Goal: Task Accomplishment & Management: Use online tool/utility

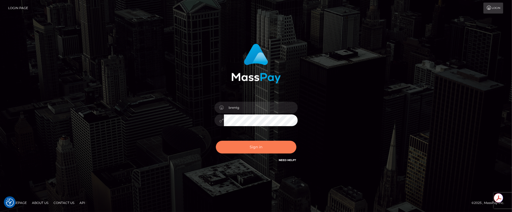
click at [256, 148] on button "Sign in" at bounding box center [256, 147] width 81 height 13
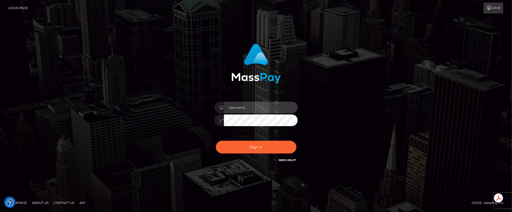
type input "brentg"
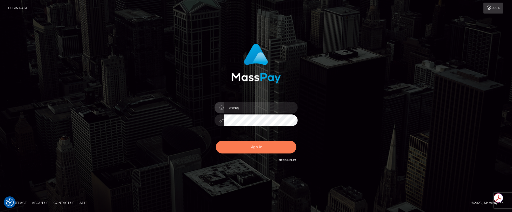
click at [255, 145] on button "Sign in" at bounding box center [256, 147] width 81 height 13
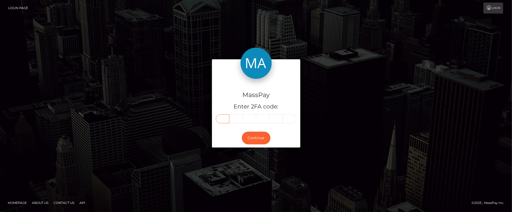
paste input "4"
type input "4"
type input "6"
type input "7"
type input "2"
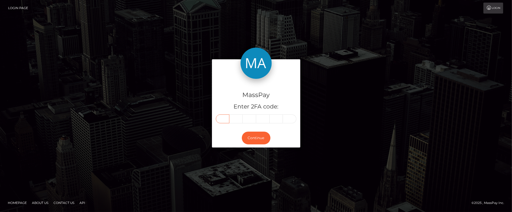
type input "1"
type input "2"
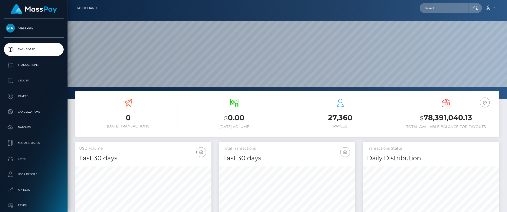
scroll to position [92, 136]
click at [462, 6] on input "text" at bounding box center [444, 8] width 49 height 10
paste input "pout_gtdI9rpWhdR07"
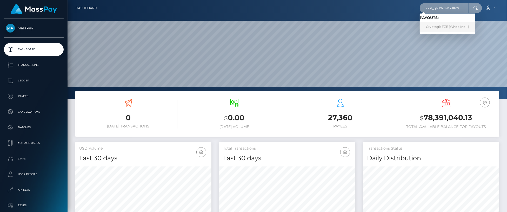
type input "pout_gtdI9rpWhdR07"
click at [438, 23] on link "Cryptogit FZE (Whop Inc - )" at bounding box center [448, 27] width 56 height 10
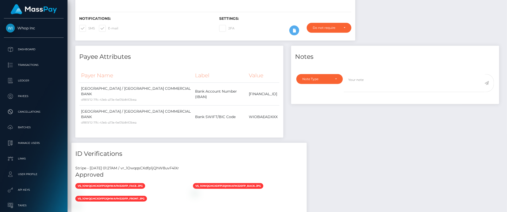
scroll to position [248, 0]
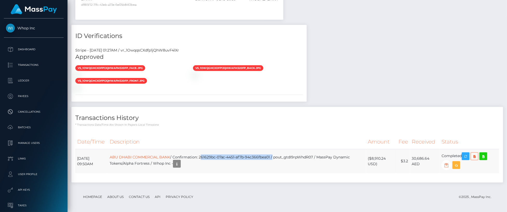
drag, startPoint x: 211, startPoint y: 155, endPoint x: 283, endPoint y: 155, distance: 71.7
click at [283, 155] on td "ABU DHABI COMMERCIAL BANK / Confirmation: 261629bc-07ac-4451-af7b-94c366fbea01 …" at bounding box center [237, 161] width 258 height 24
copy td "261629bc-07ac-4451-af7b-94c366fbea01"
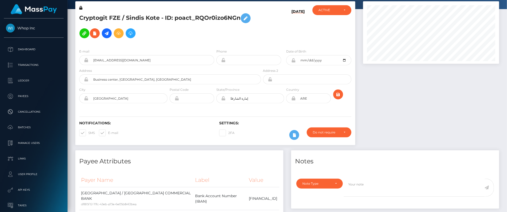
scroll to position [0, 0]
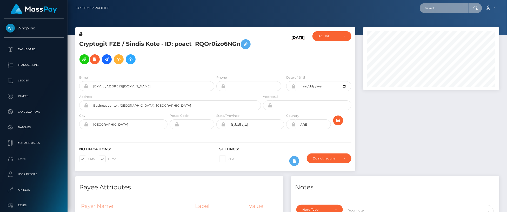
click at [447, 3] on input "text" at bounding box center [444, 8] width 49 height 10
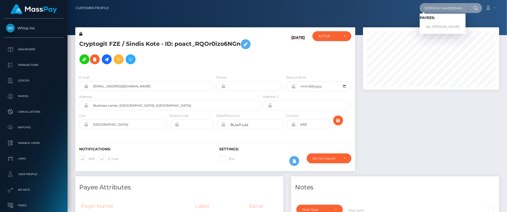
type input "[PERSON_NAME][EMAIL_ADDRESS][DOMAIN_NAME]"
click at [440, 22] on span "Payees: Ma. [PERSON_NAME]" at bounding box center [443, 24] width 46 height 16
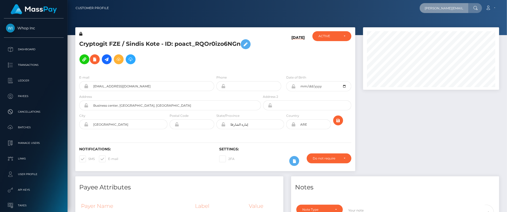
click at [443, 9] on input "[PERSON_NAME][EMAIL_ADDRESS][DOMAIN_NAME]" at bounding box center [444, 8] width 49 height 10
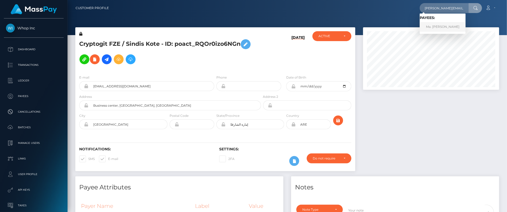
click at [439, 23] on link "Ma. Denise Manalansan" at bounding box center [443, 27] width 46 height 10
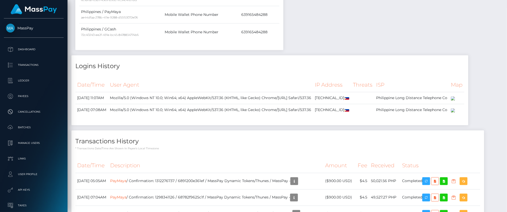
scroll to position [644, 0]
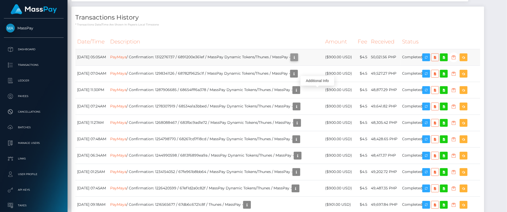
click at [298, 61] on icon "button" at bounding box center [294, 57] width 6 height 6
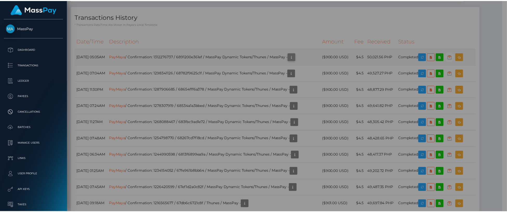
scroll to position [0, 0]
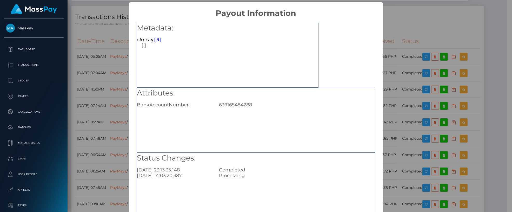
click at [232, 108] on div "Attributes: BankAccountNumber: 639165484288" at bounding box center [256, 120] width 239 height 65
click at [233, 104] on div "639165484288" at bounding box center [297, 105] width 164 height 6
copy div "639165484288"
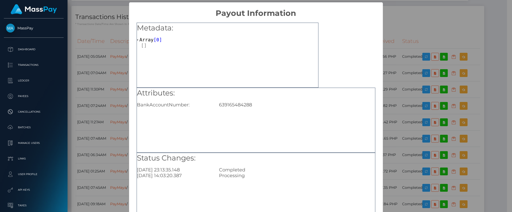
click at [408, 56] on div "× Payout Information Metadata: Array [ 0 ] Attributes: BankAccountNumber: 63916…" at bounding box center [256, 106] width 512 height 212
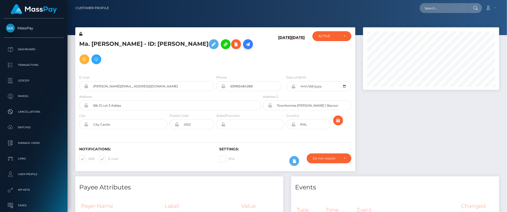
click at [245, 45] on icon at bounding box center [248, 44] width 6 height 6
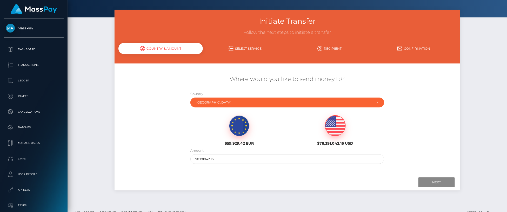
scroll to position [19, 0]
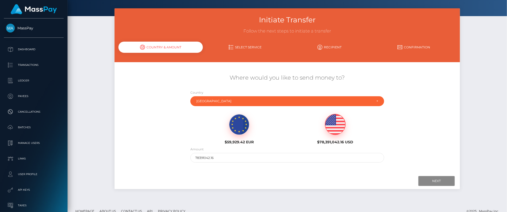
click at [333, 126] on img at bounding box center [335, 124] width 20 height 21
drag, startPoint x: 196, startPoint y: 155, endPoint x: 155, endPoint y: 148, distance: 42.3
click at [155, 148] on div "Where would you like to send money to? Country Abkhazia Afghanistan Albania Alg…" at bounding box center [288, 118] width 346 height 94
click at [205, 159] on input "78391042.16" at bounding box center [287, 158] width 194 height 10
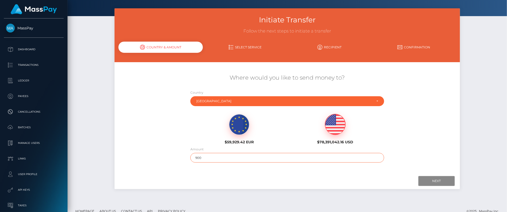
type input "900"
click at [431, 183] on input "Next" at bounding box center [437, 181] width 36 height 10
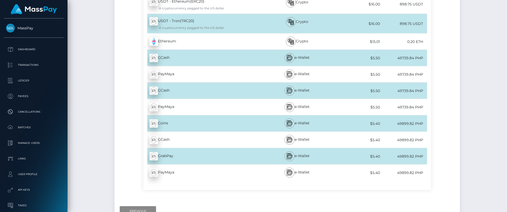
scroll to position [3350, 0]
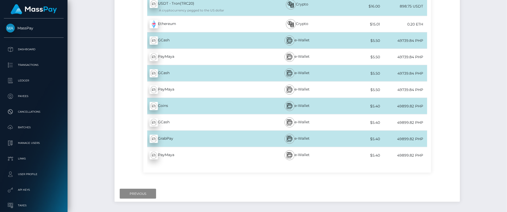
click at [227, 50] on div "PayMaya - PHP" at bounding box center [202, 57] width 118 height 15
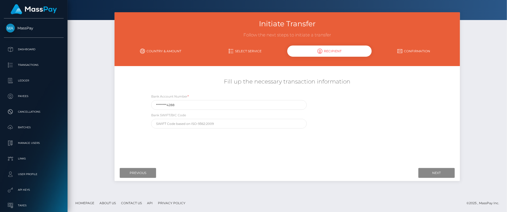
scroll to position [0, 0]
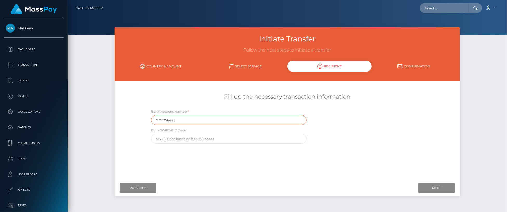
drag, startPoint x: 186, startPoint y: 120, endPoint x: 149, endPoint y: 118, distance: 36.9
click at [149, 118] on div "Bank Account Number * ********4288" at bounding box center [228, 117] width 163 height 16
paste input "63916548"
type input "639165484288"
click at [426, 187] on input "Next" at bounding box center [437, 188] width 36 height 10
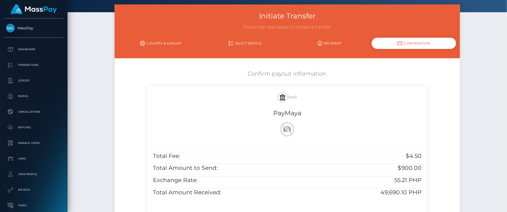
scroll to position [96, 0]
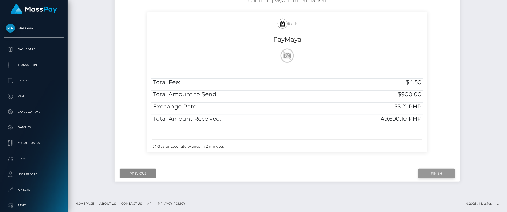
click at [436, 171] on input "Finish" at bounding box center [437, 173] width 36 height 10
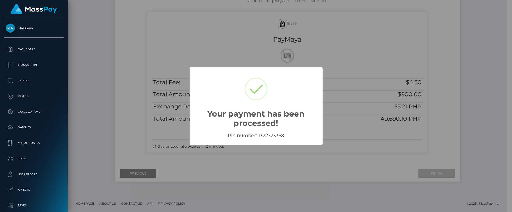
click at [350, 134] on div "× Your payment has been processed! Pin number: 1322723358 OK No Cancel" at bounding box center [256, 106] width 512 height 212
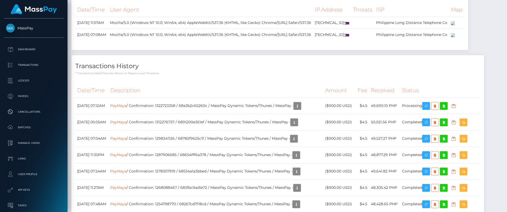
scroll to position [613, 0]
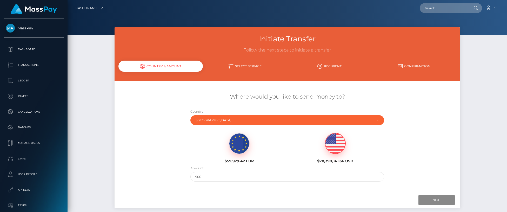
scroll to position [27, 0]
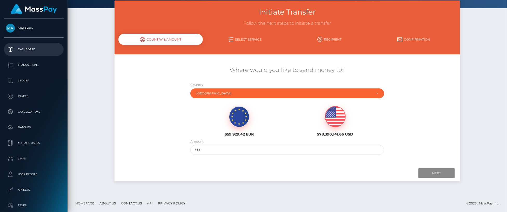
click at [29, 45] on link "Dashboard" at bounding box center [34, 49] width 60 height 13
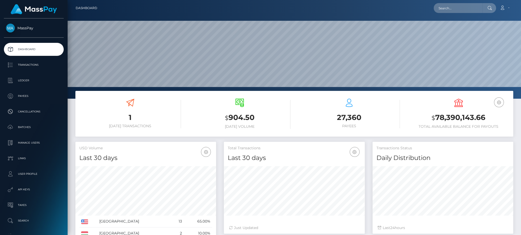
click at [29, 51] on p "Dashboard" at bounding box center [34, 49] width 56 height 8
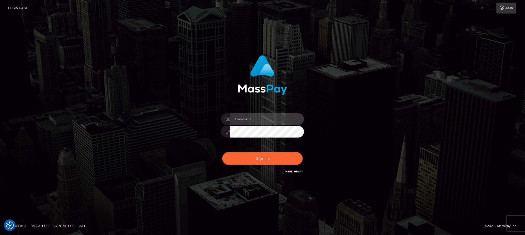
type input "brentg"
click at [80, 225] on link "API" at bounding box center [82, 226] width 10 height 8
type input "brent@masspay.io"
click at [39, 227] on link "About Us" at bounding box center [40, 226] width 21 height 8
click at [492, 228] on div "© 2025 , MassPay Inc." at bounding box center [503, 226] width 37 height 6
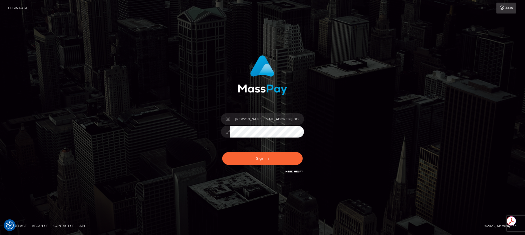
click at [57, 204] on div "brent@masspay.io" at bounding box center [262, 117] width 525 height 210
click at [268, 121] on input "brent@masspay.io" at bounding box center [267, 119] width 74 height 12
type input "brentg"
click at [259, 162] on button "Sign in" at bounding box center [262, 158] width 81 height 13
type input "brentg"
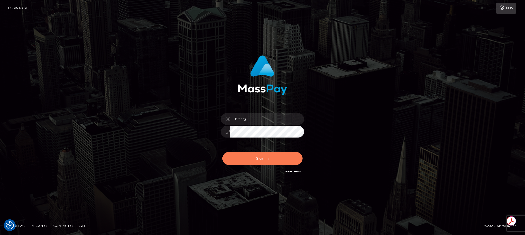
click at [248, 158] on button "Sign in" at bounding box center [262, 158] width 81 height 13
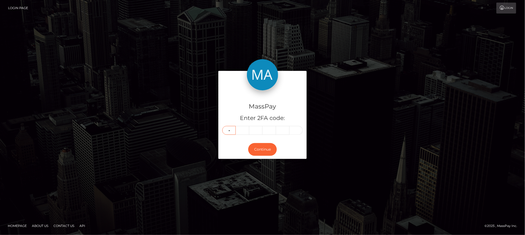
type input "4"
type input "5"
type input "9"
type input "8"
type input "1"
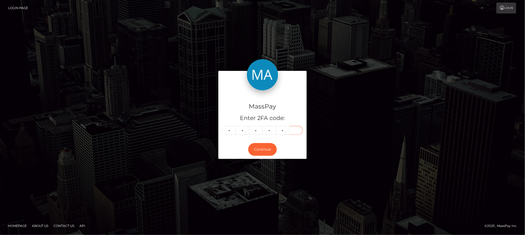
type input "8"
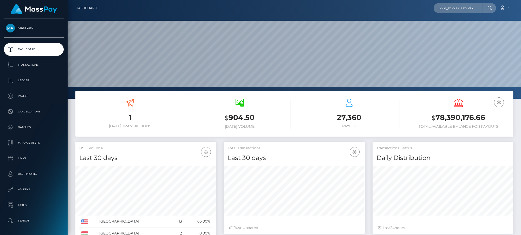
scroll to position [92, 141]
type input "pout_F3KsFefFR5b8o"
click at [461, 28] on link "ANTHONY MARK NUCCI (Whop Inc - )" at bounding box center [463, 27] width 61 height 10
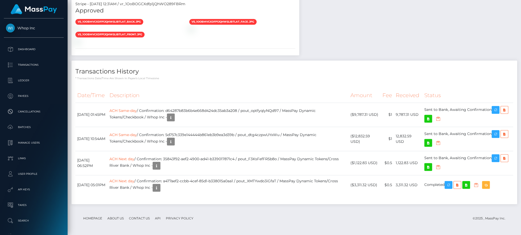
scroll to position [467, 0]
click at [193, 31] on img at bounding box center [191, 29] width 4 height 4
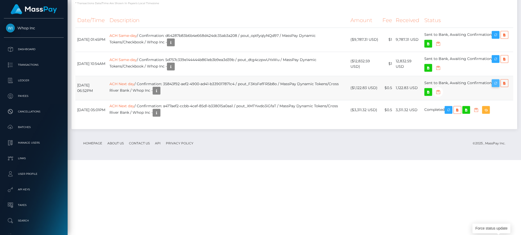
click at [497, 87] on icon "button" at bounding box center [495, 83] width 6 height 6
drag, startPoint x: 499, startPoint y: 136, endPoint x: 499, endPoint y: 109, distance: 27.0
click at [498, 62] on icon "button" at bounding box center [495, 59] width 6 height 6
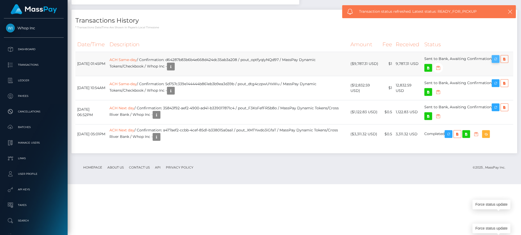
click at [498, 62] on icon "button" at bounding box center [495, 59] width 6 height 6
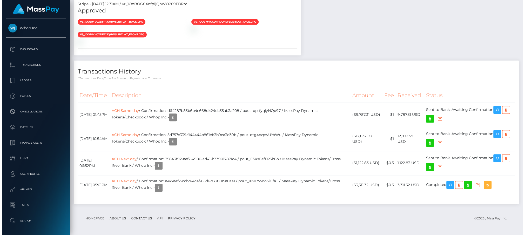
scroll to position [62, 142]
